Goal: Share content

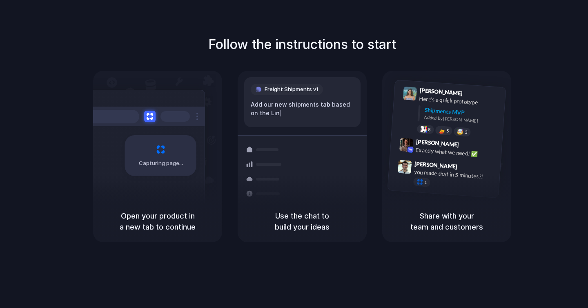
click at [555, 59] on div "Follow the instructions to start Capturing page Open your product in a new tab …" at bounding box center [302, 138] width 588 height 207
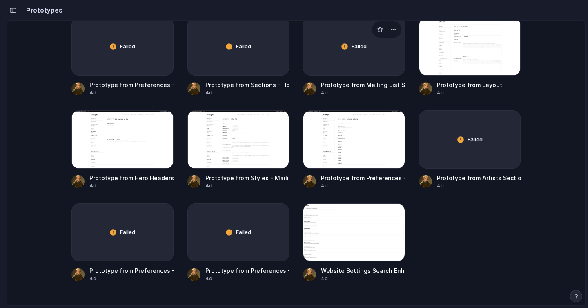
scroll to position [133, 0]
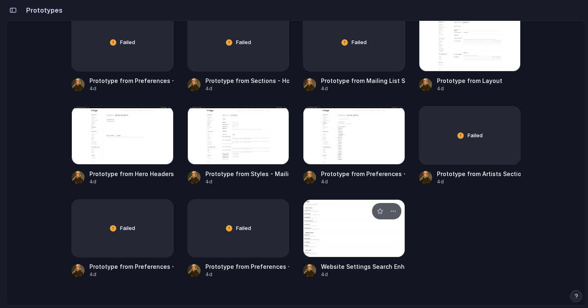
click at [343, 238] on div at bounding box center [354, 228] width 102 height 58
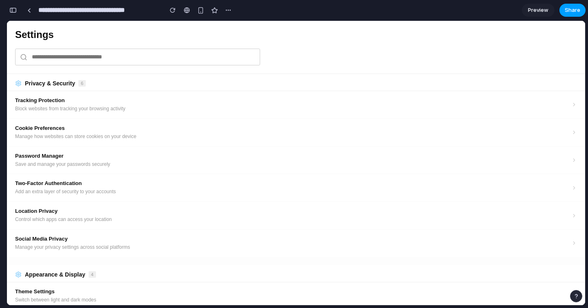
click at [580, 9] on button "Share" at bounding box center [573, 10] width 26 height 13
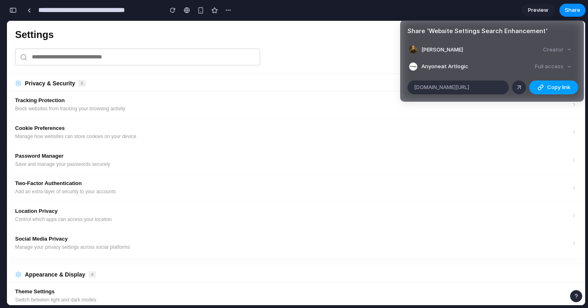
click at [539, 87] on div "button" at bounding box center [540, 87] width 7 height 7
click at [495, 228] on div "Share ' Website Settings Search Enhancement ' [PERSON_NAME] Creator Anyone at A…" at bounding box center [294, 154] width 588 height 308
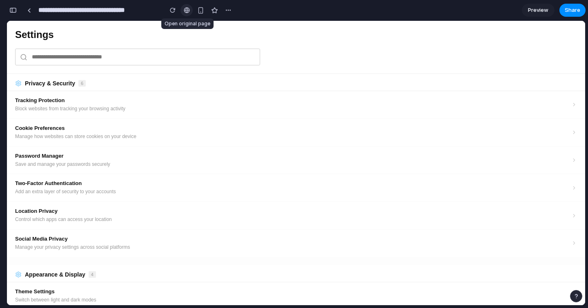
click at [189, 9] on div at bounding box center [187, 10] width 6 height 7
